Goal: Find specific page/section: Find specific page/section

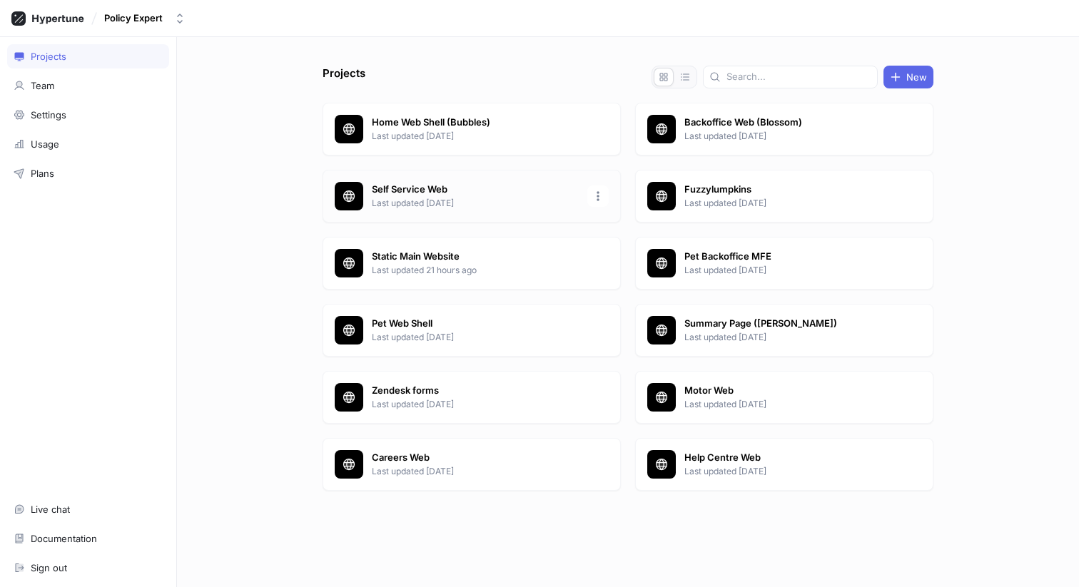
click at [459, 197] on p "Last updated [DATE]" at bounding box center [475, 203] width 207 height 13
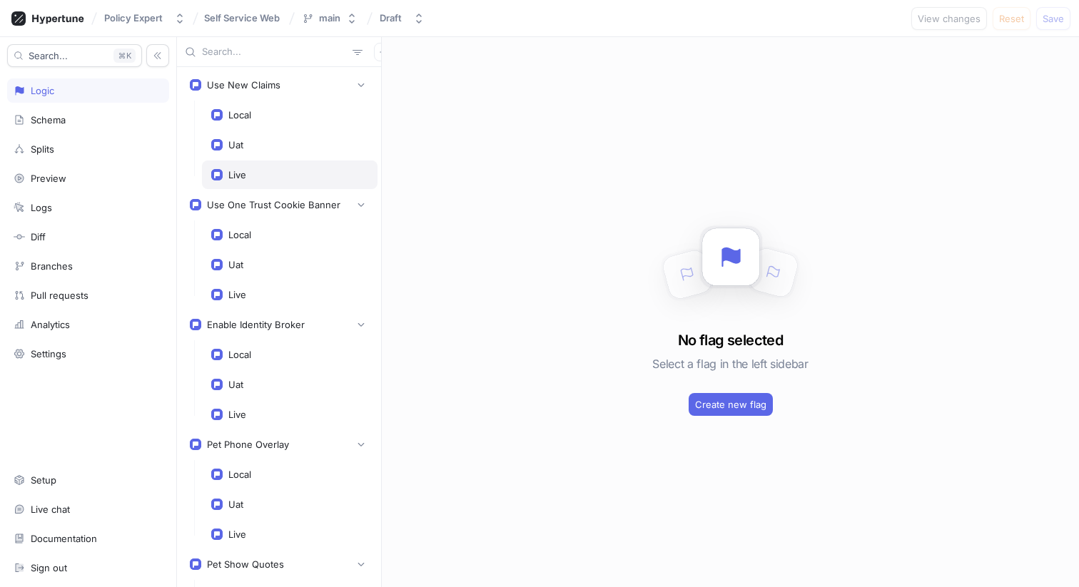
click at [266, 173] on div "Live" at bounding box center [289, 174] width 157 height 11
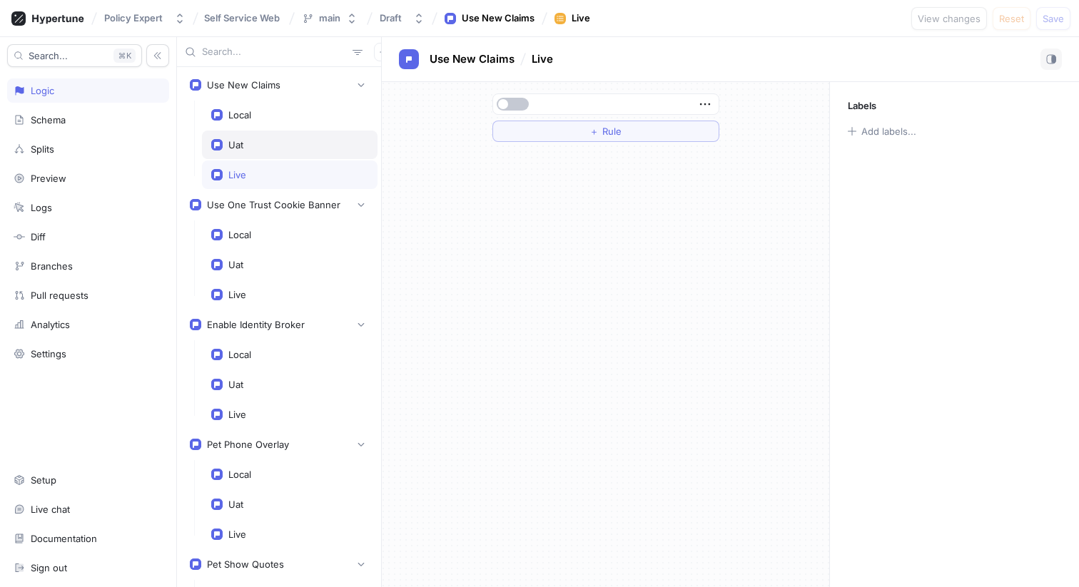
click at [268, 149] on div "Uat" at bounding box center [289, 144] width 157 height 11
click at [280, 122] on div "Local" at bounding box center [290, 115] width 176 height 29
